Goal: Task Accomplishment & Management: Use online tool/utility

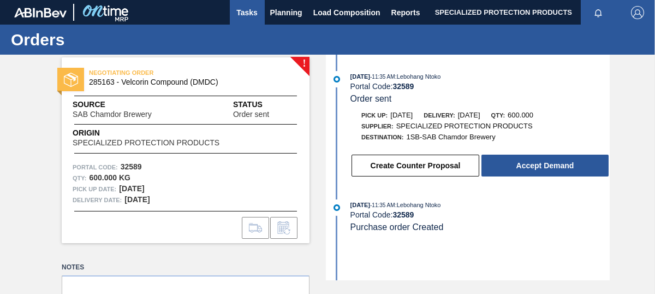
click at [240, 10] on span "Tasks" at bounding box center [247, 12] width 24 height 13
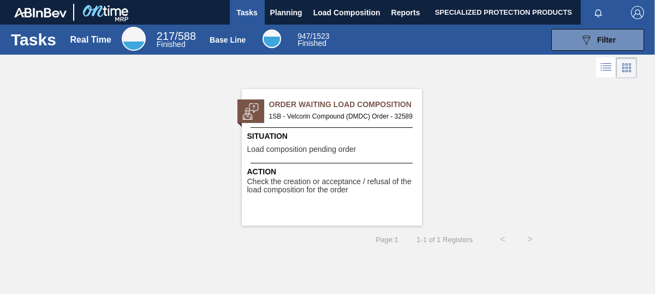
click at [348, 164] on div "Action Check the creation or acceptance / refusal of the load composition for t…" at bounding box center [332, 179] width 180 height 32
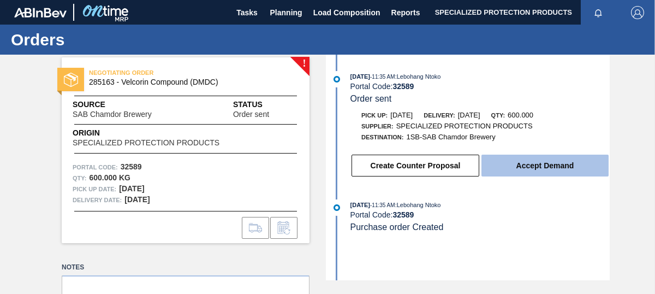
click at [513, 175] on button "Accept Demand" at bounding box center [544, 165] width 127 height 22
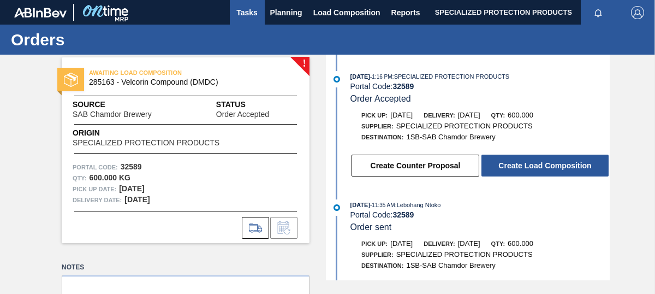
click at [246, 14] on span "Tasks" at bounding box center [247, 12] width 24 height 13
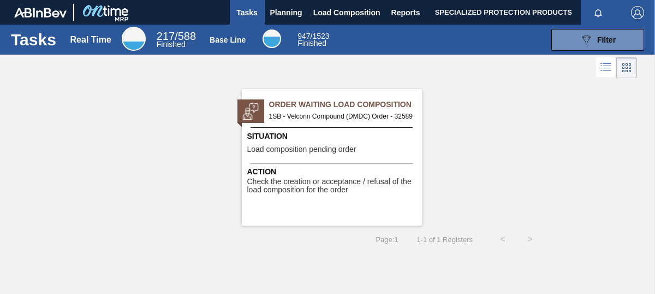
click at [297, 152] on span "Load composition pending order" at bounding box center [301, 149] width 109 height 8
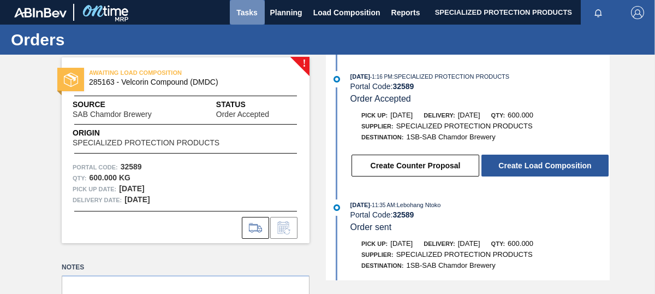
click at [251, 13] on span "Tasks" at bounding box center [247, 12] width 24 height 13
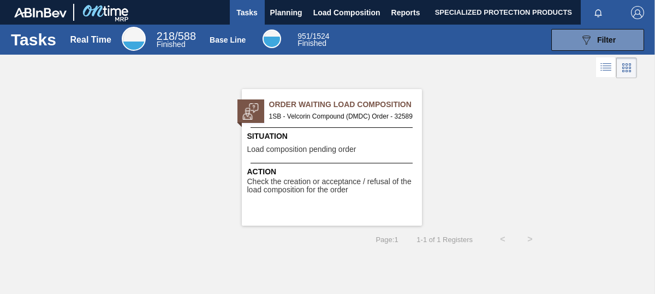
click at [352, 144] on div "Situation Load composition pending order" at bounding box center [333, 143] width 172 height 27
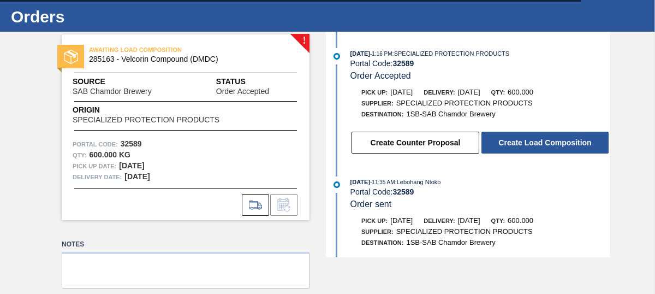
scroll to position [36, 0]
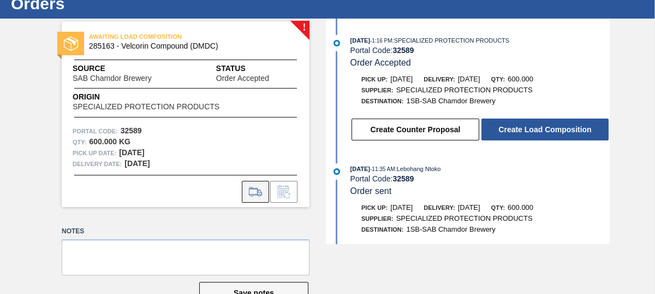
click at [255, 190] on icon at bounding box center [255, 191] width 17 height 13
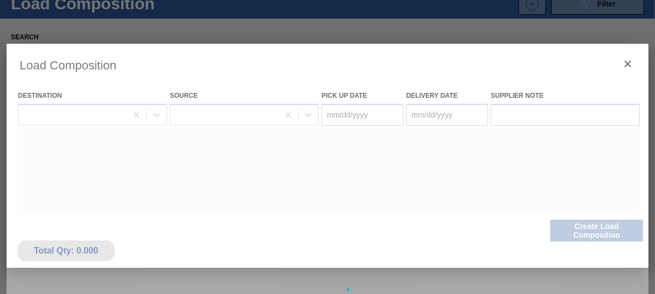
type Date "[DATE]"
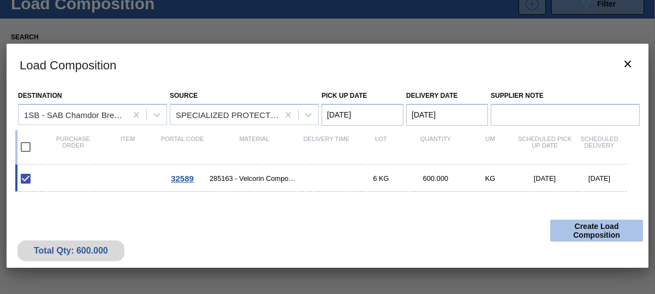
click at [607, 225] on button "Create Load Composition" at bounding box center [596, 230] width 93 height 22
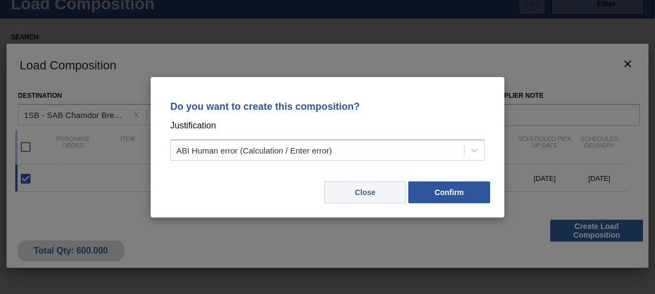
click at [358, 189] on button "Close" at bounding box center [365, 192] width 82 height 22
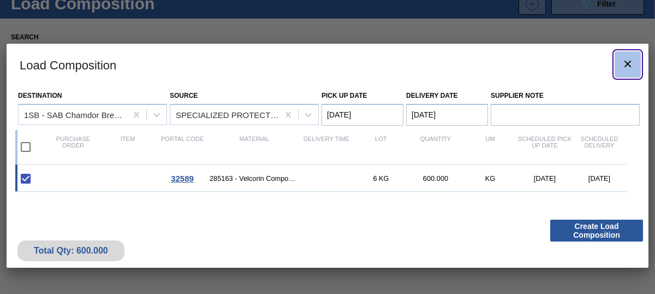
click at [631, 62] on icon "botão de ícone" at bounding box center [627, 63] width 13 height 13
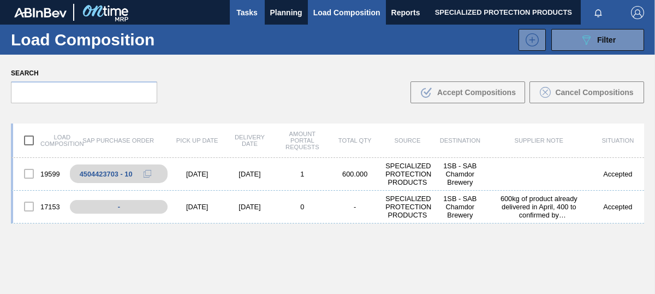
click at [247, 13] on span "Tasks" at bounding box center [247, 12] width 24 height 13
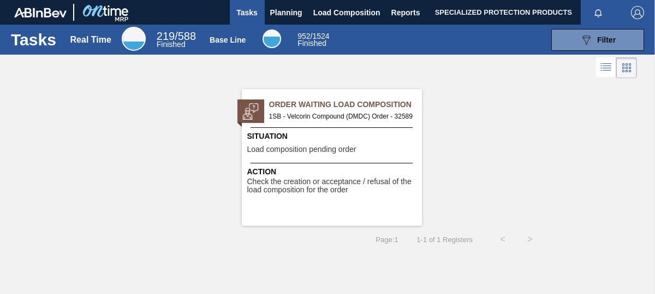
click at [335, 156] on div "Situation Load composition pending order" at bounding box center [333, 143] width 172 height 27
